Goal: Information Seeking & Learning: Learn about a topic

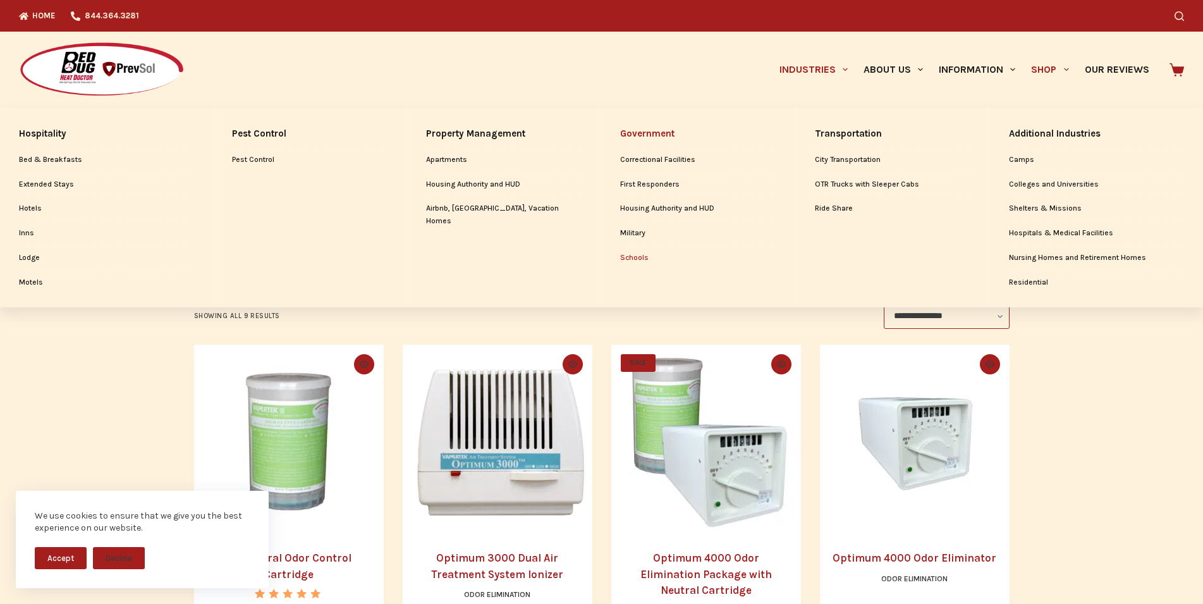
click at [632, 250] on link "Schools" at bounding box center [698, 258] width 156 height 24
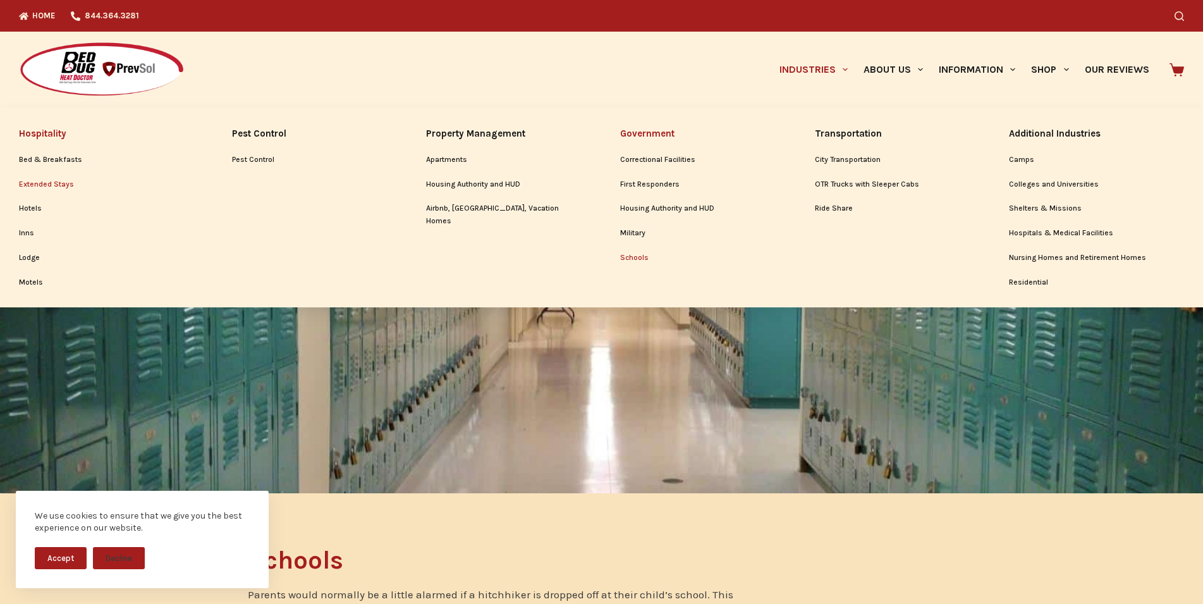
click at [47, 183] on link "Extended Stays" at bounding box center [106, 185] width 174 height 24
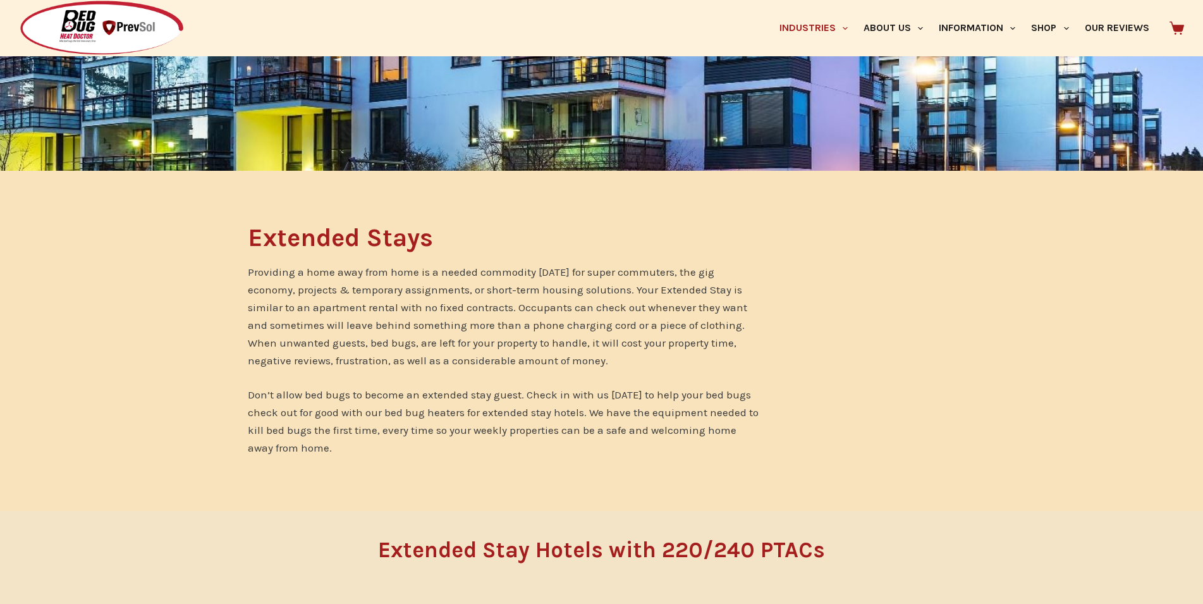
scroll to position [645, 0]
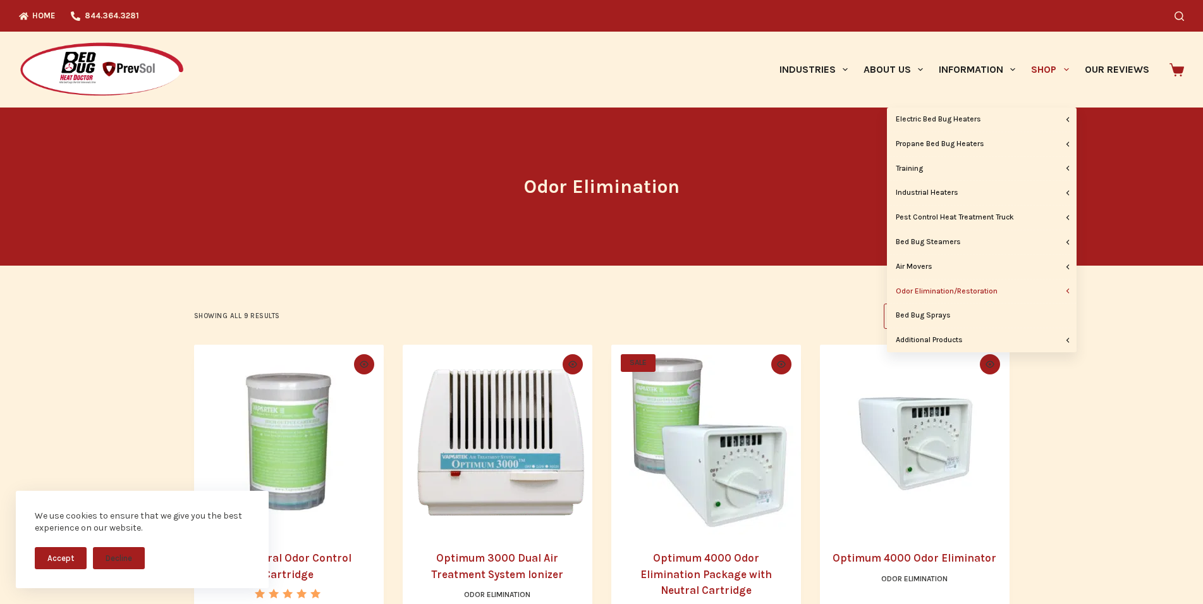
click at [1049, 70] on link "Shop" at bounding box center [1049, 70] width 53 height 76
click at [1048, 71] on link "Shop" at bounding box center [1049, 70] width 53 height 76
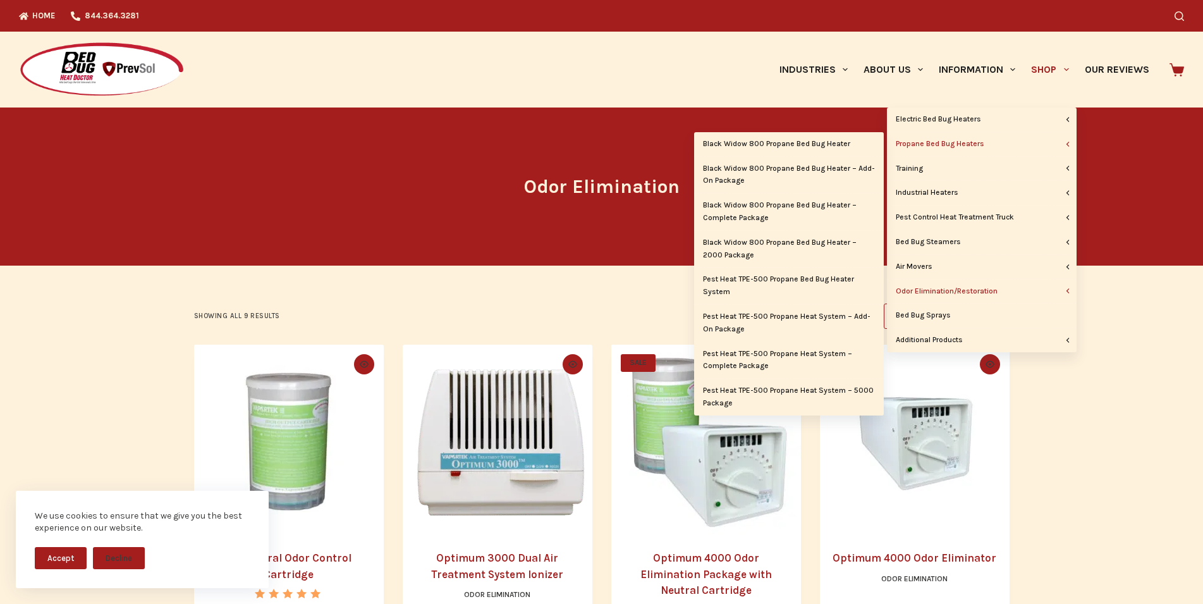
click at [953, 142] on link "Propane Bed Bug Heaters" at bounding box center [982, 144] width 190 height 24
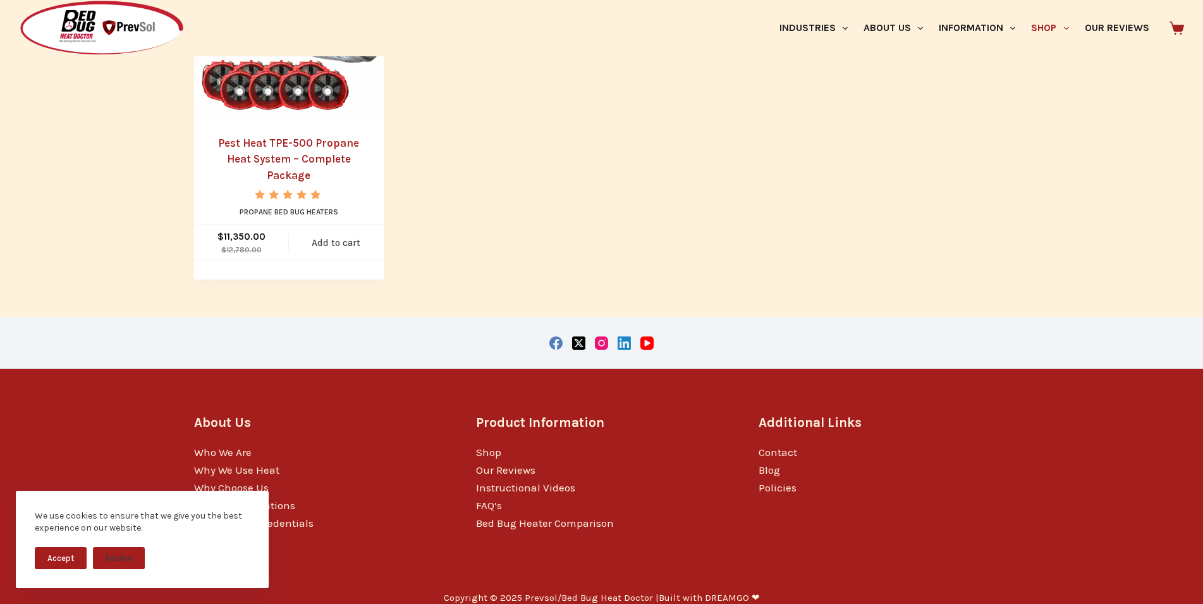
scroll to position [846, 0]
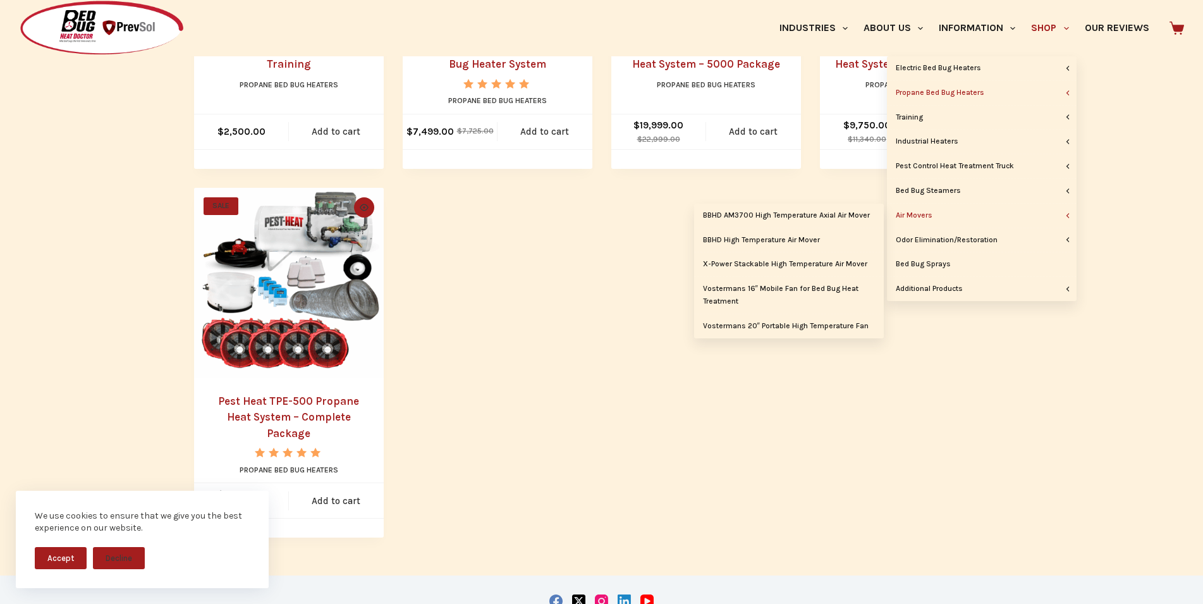
click at [924, 217] on link "Air Movers" at bounding box center [982, 216] width 190 height 24
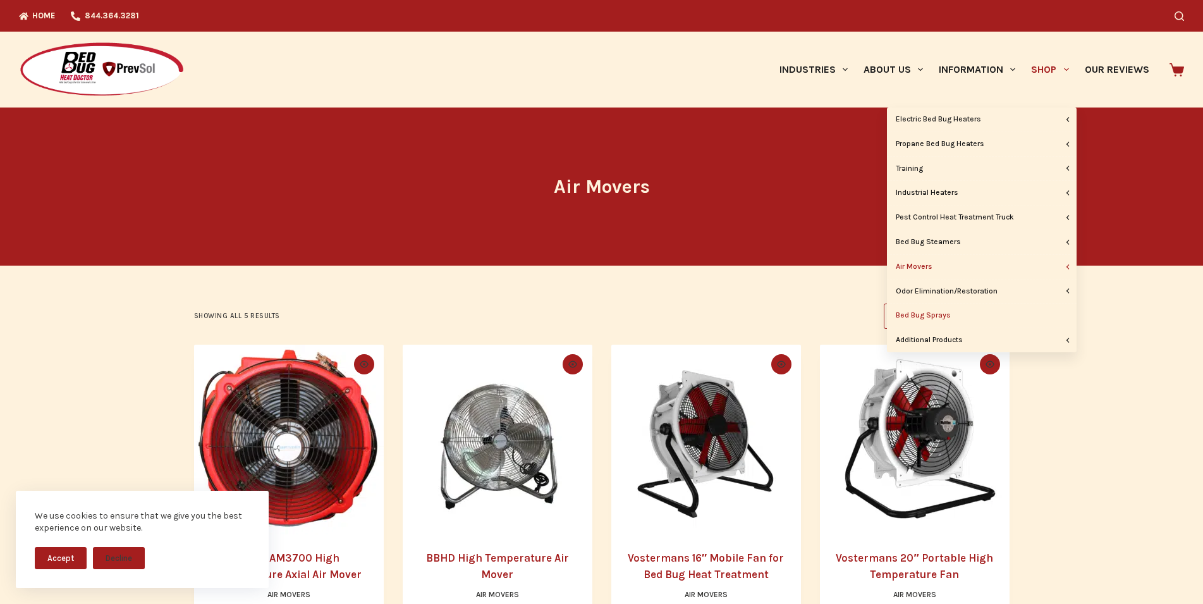
click at [919, 319] on link "Bed Bug Sprays" at bounding box center [982, 315] width 190 height 24
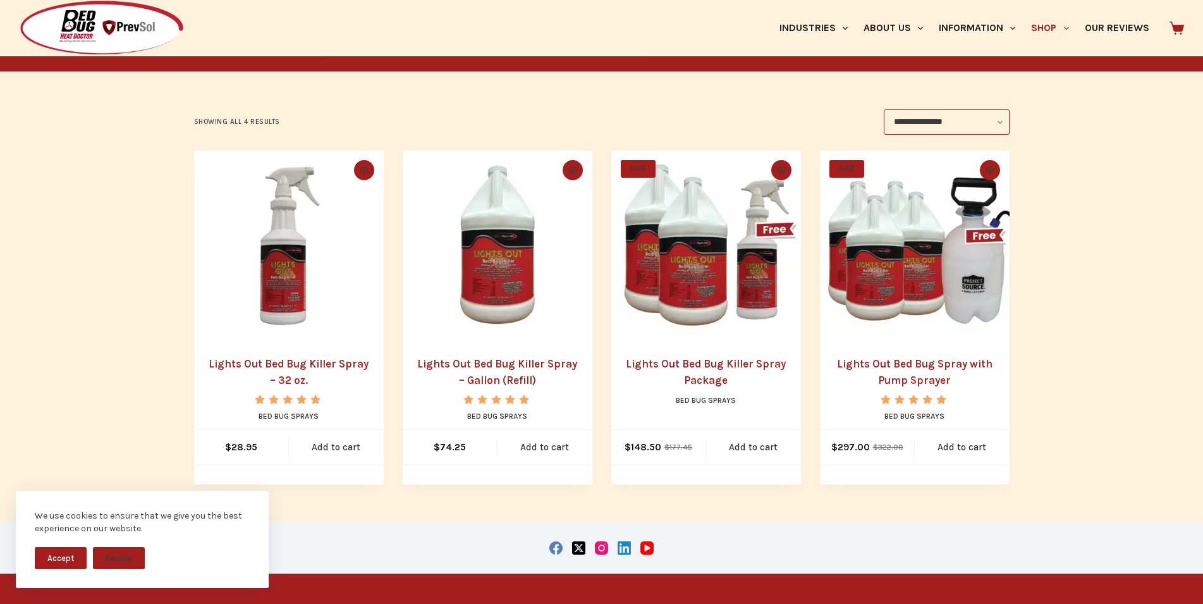
scroll to position [157, 0]
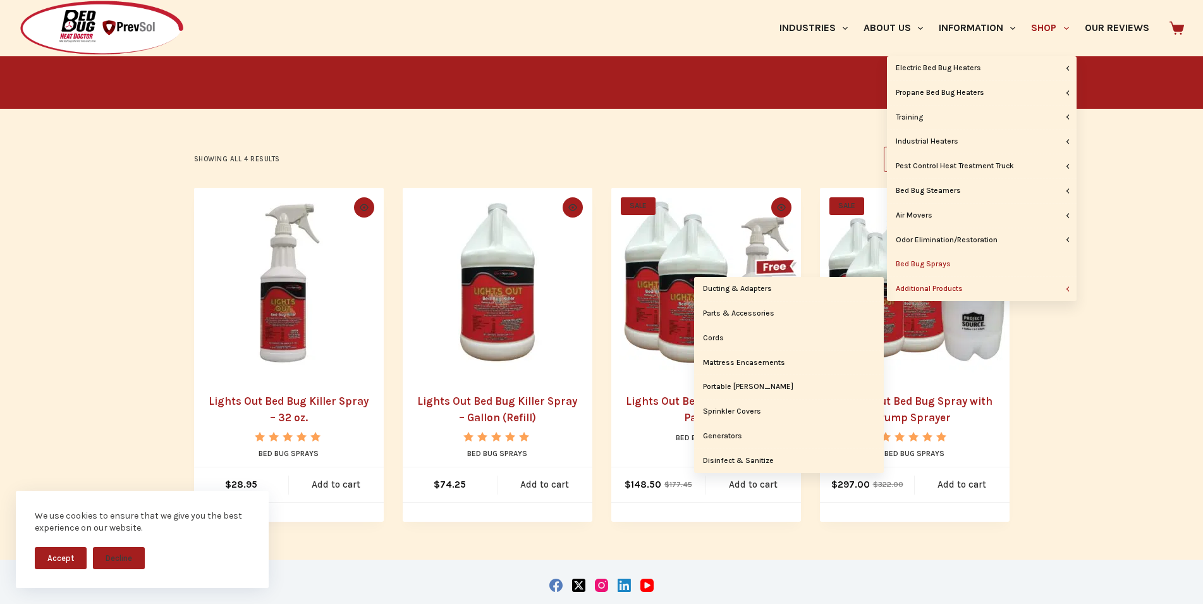
click at [942, 286] on link "Additional Products" at bounding box center [982, 289] width 190 height 24
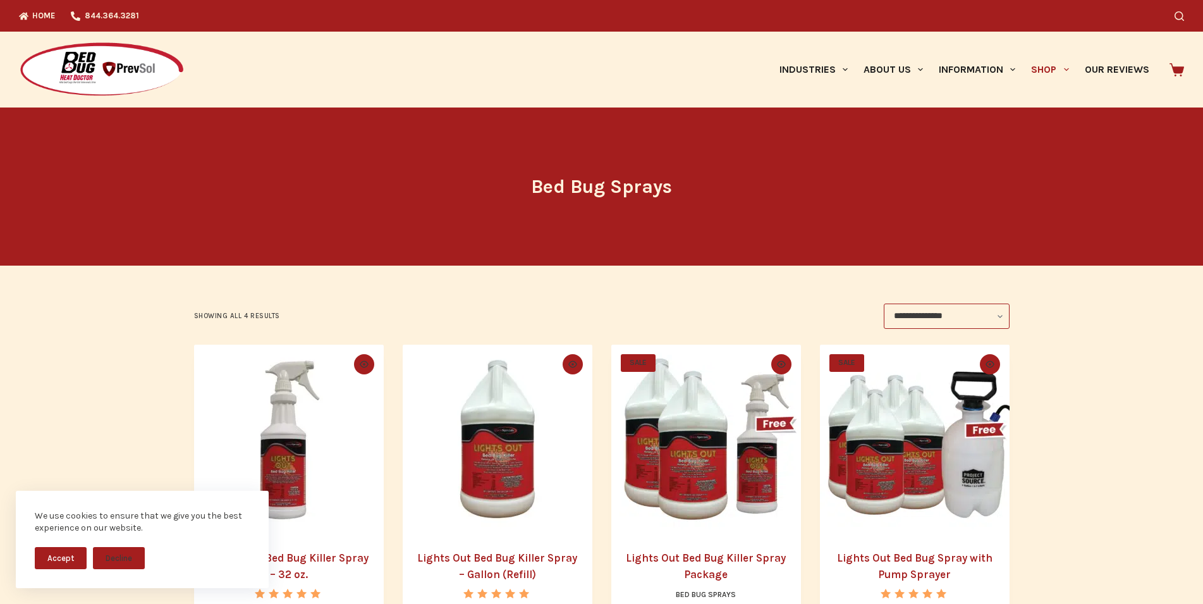
scroll to position [258, 0]
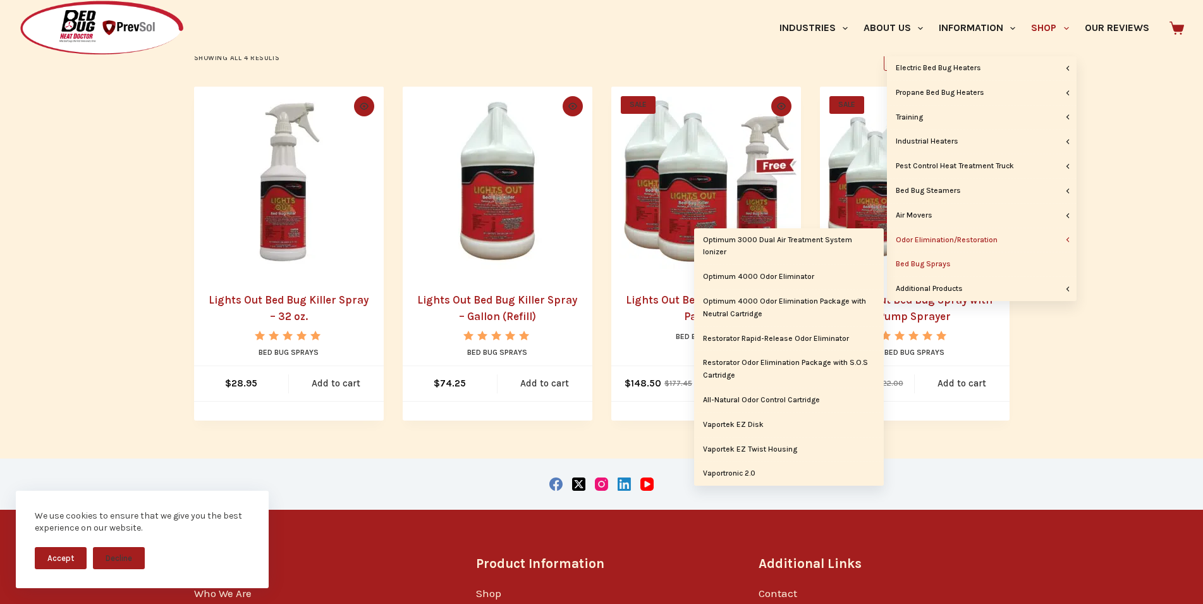
click at [920, 238] on link "Odor Elimination/Restoration" at bounding box center [982, 240] width 190 height 24
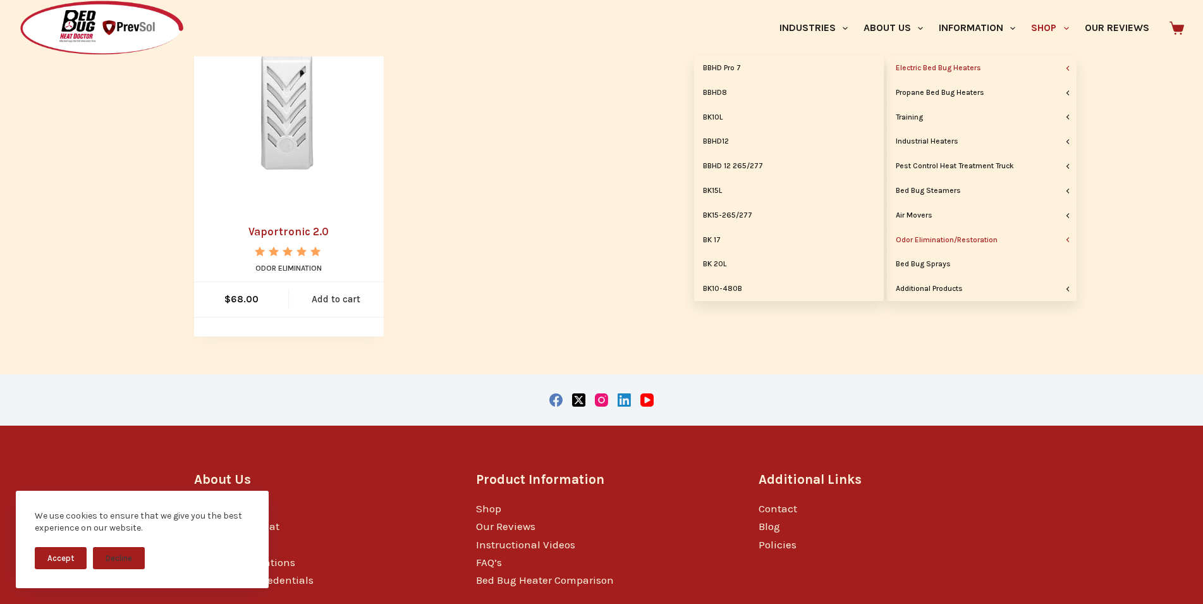
click at [913, 64] on link "Electric Bed Bug Heaters" at bounding box center [982, 68] width 190 height 24
